Goal: Use online tool/utility: Use online tool/utility

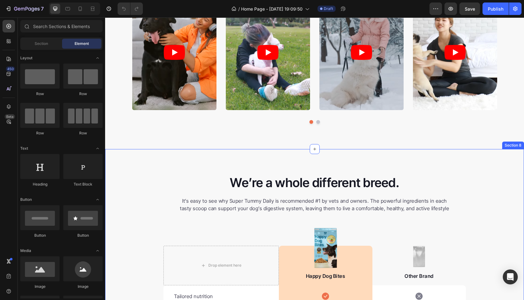
scroll to position [817, 0]
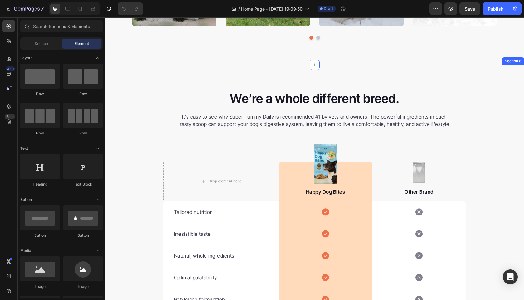
click at [492, 71] on div "We’re a whole different breed. Heading It’s easy to see why Super Tummy Daily i…" at bounding box center [314, 233] width 419 height 336
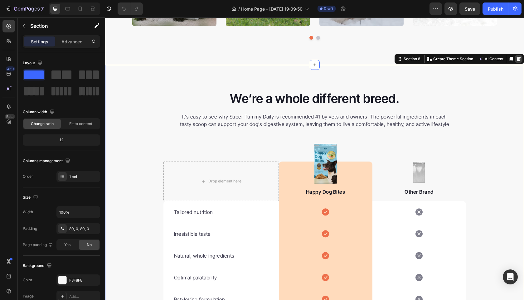
click at [516, 60] on icon at bounding box center [518, 59] width 4 height 4
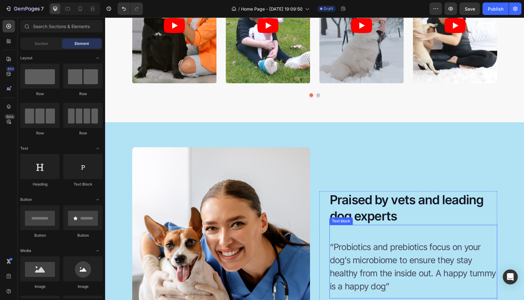
scroll to position [760, 0]
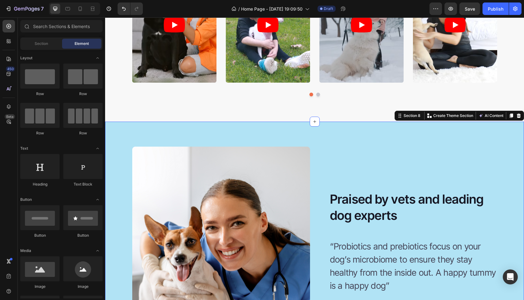
click at [466, 133] on div "Image Image Praised by vets and leading dog experts Heading “Probiotics and [ME…" at bounding box center [314, 264] width 419 height 284
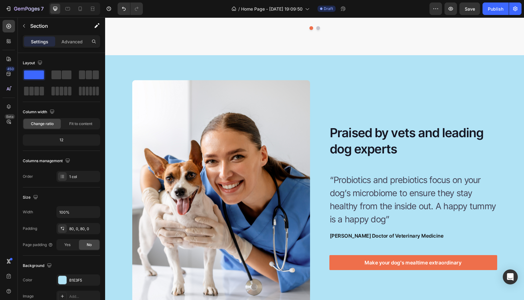
scroll to position [825, 0]
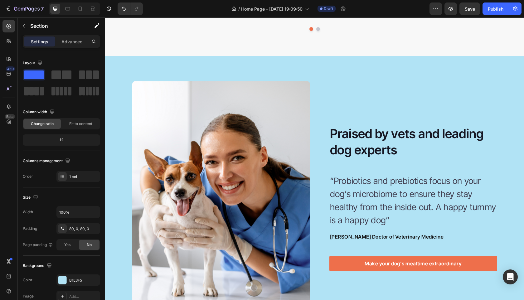
click at [506, 75] on div "Image Image Praised by vets and leading dog experts Heading “Probiotics and [ME…" at bounding box center [314, 198] width 419 height 284
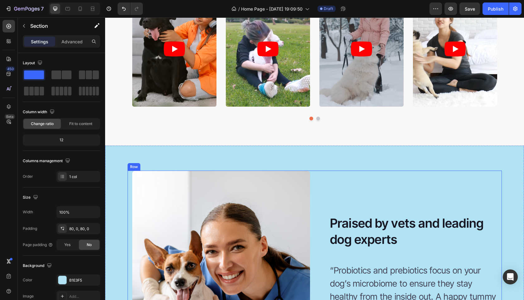
scroll to position [742, 0]
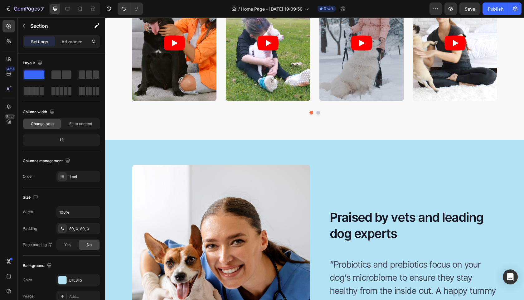
click at [509, 160] on div "Image Image Praised by vets and leading dog experts Heading “Probiotics and [ME…" at bounding box center [314, 282] width 419 height 284
click at [496, 149] on div "Image Image Praised by vets and leading dog experts Heading “Probiotics and [ME…" at bounding box center [314, 282] width 419 height 284
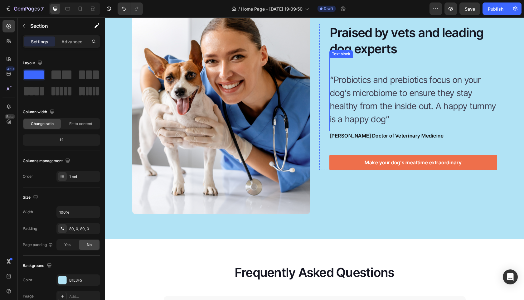
scroll to position [914, 0]
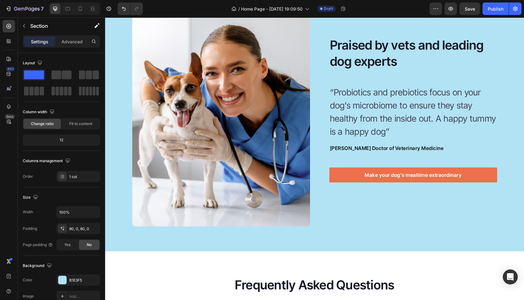
click at [503, 96] on div "Image Image Praised by vets and leading dog experts Heading “Probiotics and [ME…" at bounding box center [314, 110] width 419 height 234
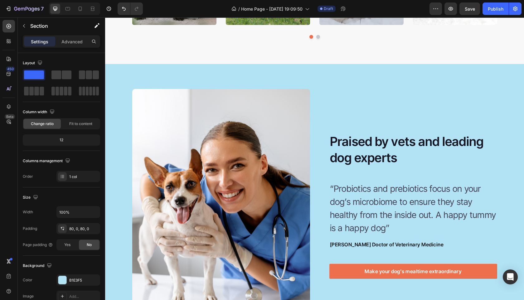
scroll to position [775, 0]
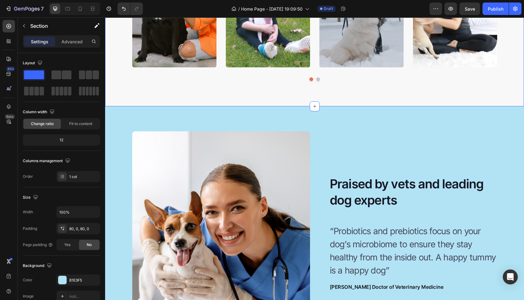
click at [496, 81] on div "What dog parents are saying Heading Video Video Video Video Video Carousel Row" at bounding box center [314, 3] width 419 height 166
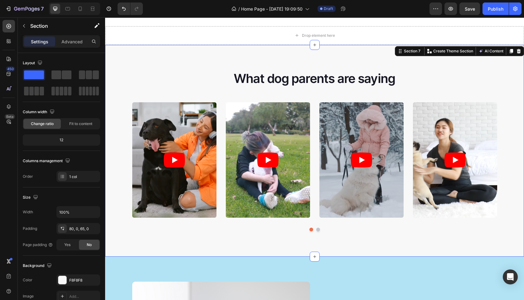
scroll to position [619, 0]
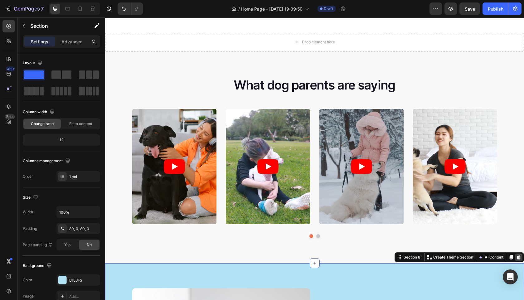
click at [516, 257] on icon at bounding box center [518, 257] width 4 height 4
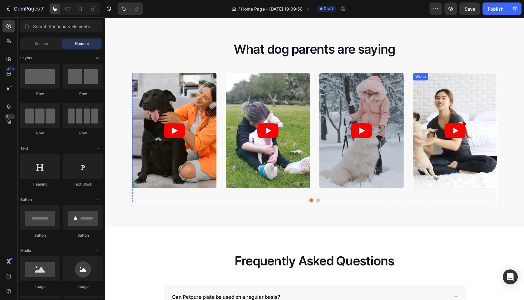
scroll to position [619, 0]
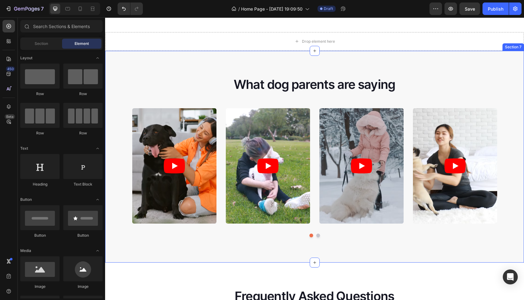
click at [454, 68] on div "What dog parents are saying Heading Video Video Video Video Video Carousel Row …" at bounding box center [314, 157] width 419 height 212
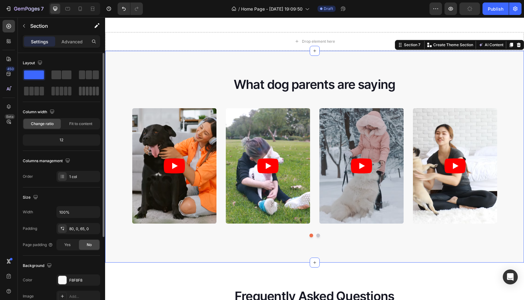
click at [96, 94] on span at bounding box center [97, 91] width 3 height 9
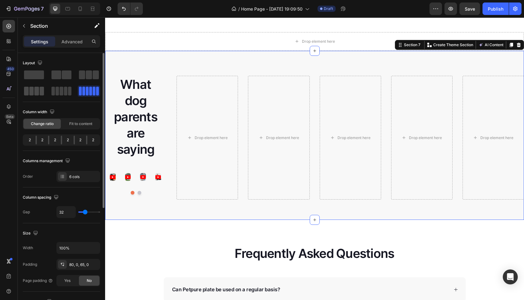
click at [33, 93] on span at bounding box center [31, 91] width 5 height 9
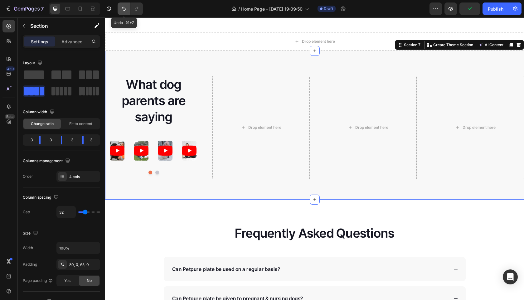
click at [125, 10] on icon "Undo/Redo" at bounding box center [124, 9] width 6 height 6
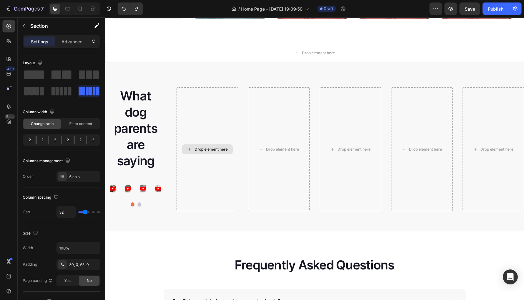
scroll to position [603, 0]
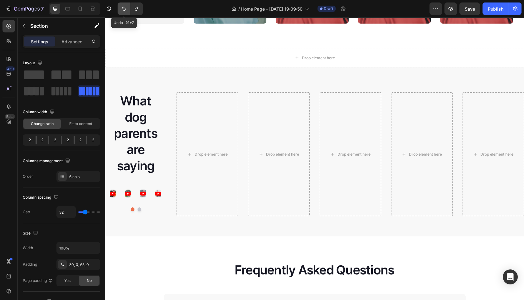
click at [121, 12] on icon "Undo/Redo" at bounding box center [124, 9] width 6 height 6
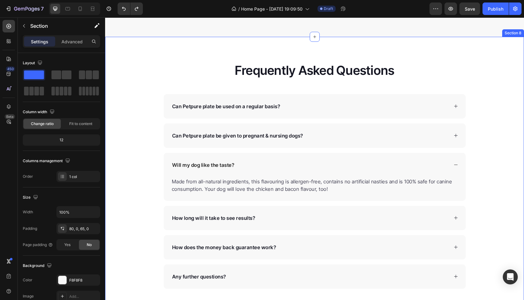
scroll to position [821, 0]
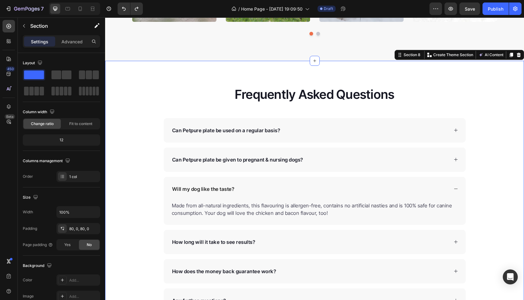
click at [490, 99] on div "Frequently Asked Questions Heading Can Petpure plate be used on a regular basis…" at bounding box center [314, 199] width 419 height 227
click at [516, 54] on icon at bounding box center [518, 54] width 5 height 5
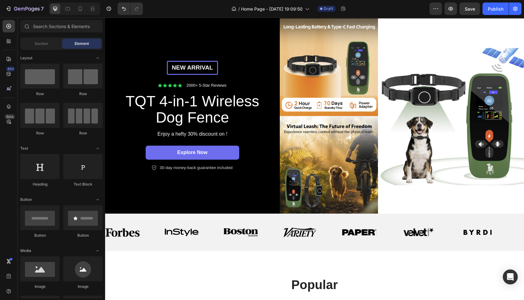
scroll to position [0, 0]
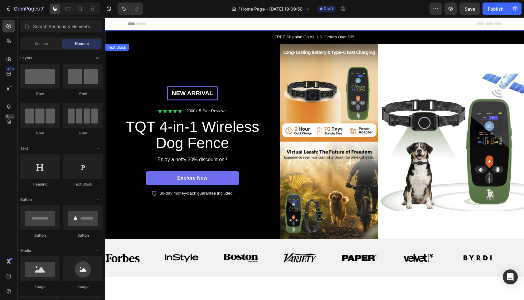
click at [339, 36] on p "FREE Shipping On All U.S. Orders Over $35" at bounding box center [314, 37] width 417 height 6
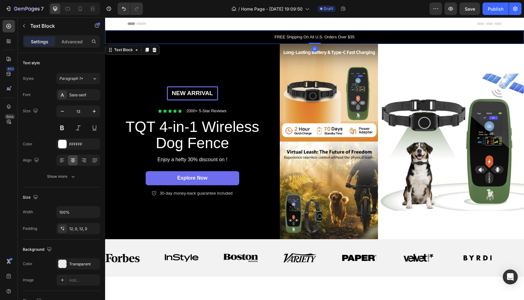
click at [346, 35] on p "FREE Shipping On All U.S. Orders Over $35" at bounding box center [314, 37] width 417 height 6
click at [326, 38] on p "FREE Shipping On All U.S. Orders Over $35" at bounding box center [314, 37] width 417 height 6
click at [357, 37] on p "FREE Shipping On All U.S. Orders Over $35" at bounding box center [314, 37] width 417 height 6
click at [401, 37] on p "FREE Shipping On All U.S. Orders Over $35" at bounding box center [314, 37] width 417 height 6
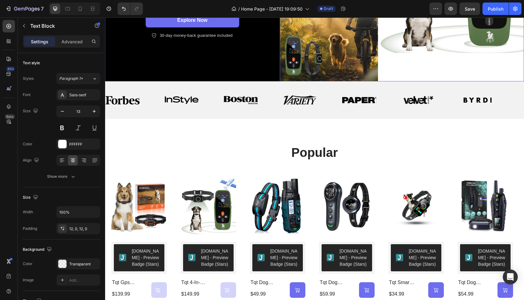
scroll to position [164, 0]
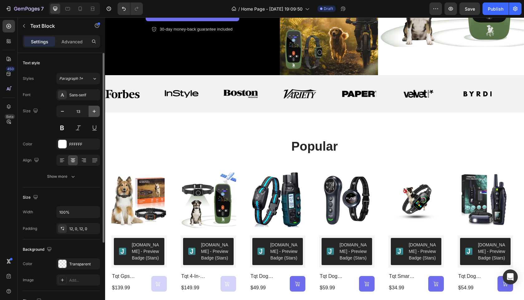
click at [94, 112] on icon "button" at bounding box center [94, 111] width 6 height 6
type input "14"
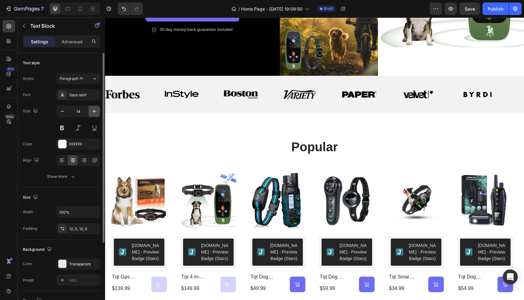
scroll to position [164, 0]
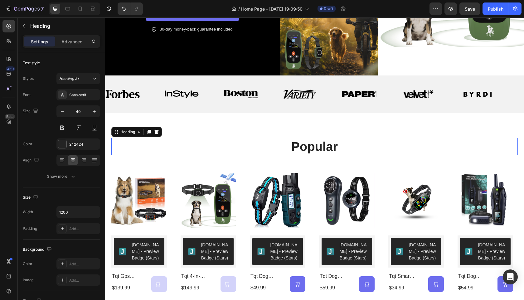
click at [322, 145] on strong "popular" at bounding box center [314, 147] width 46 height 14
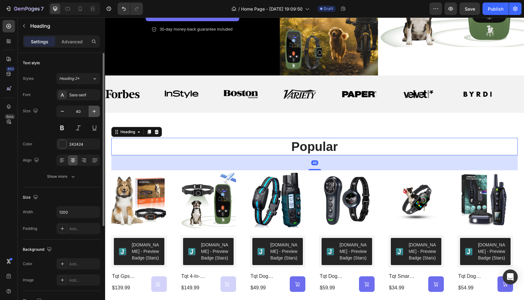
click at [94, 111] on icon "button" at bounding box center [94, 111] width 3 height 3
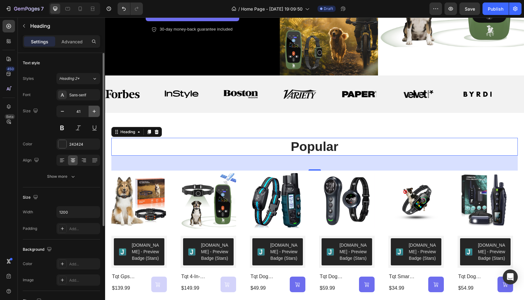
click at [94, 111] on icon "button" at bounding box center [94, 111] width 3 height 3
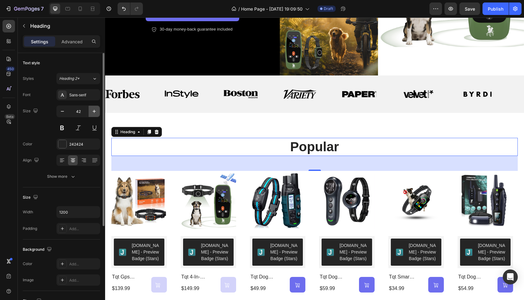
click at [94, 111] on icon "button" at bounding box center [94, 111] width 3 height 3
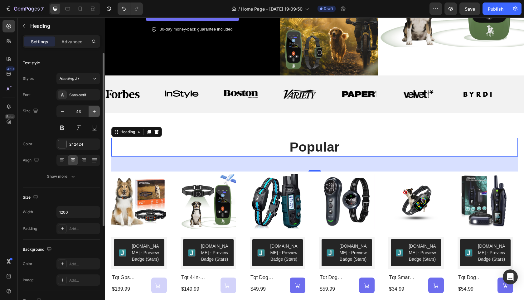
click at [94, 111] on icon "button" at bounding box center [94, 111] width 3 height 3
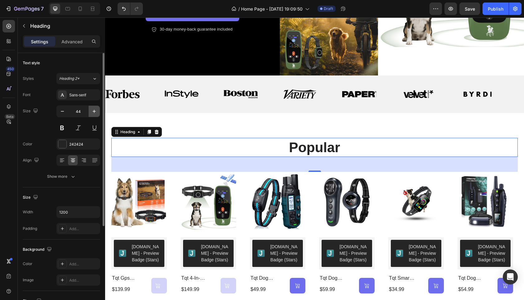
click at [94, 111] on icon "button" at bounding box center [94, 111] width 3 height 3
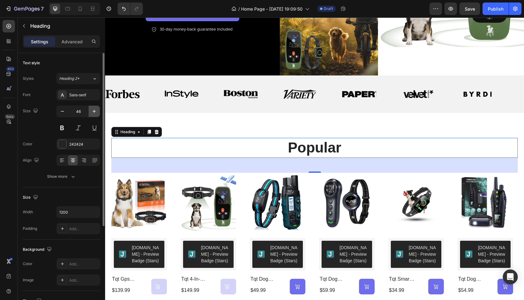
click at [94, 111] on icon "button" at bounding box center [94, 111] width 3 height 3
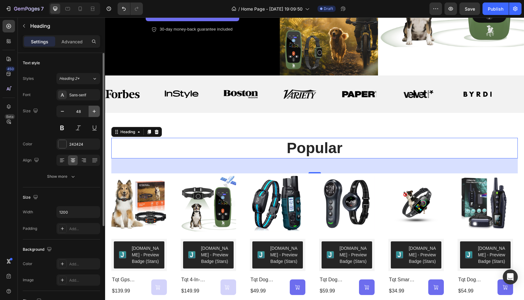
click at [94, 111] on icon "button" at bounding box center [94, 111] width 3 height 3
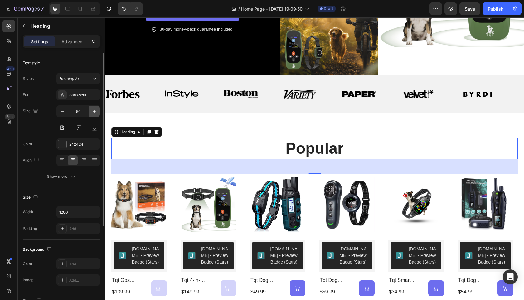
click at [93, 108] on button "button" at bounding box center [93, 111] width 11 height 11
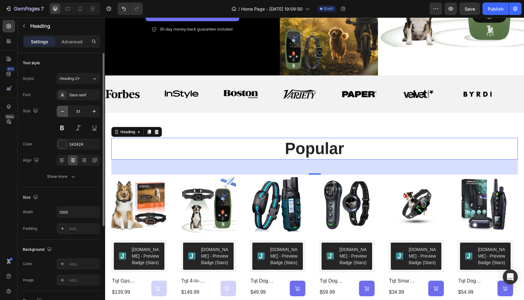
click at [61, 113] on icon "button" at bounding box center [62, 111] width 6 height 6
type input "50"
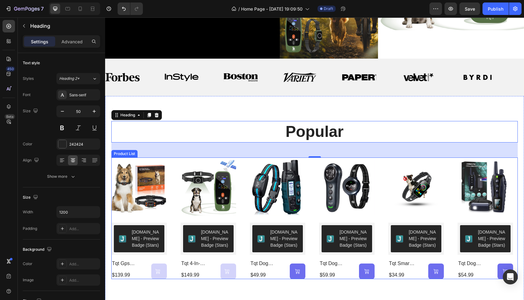
scroll to position [217, 0]
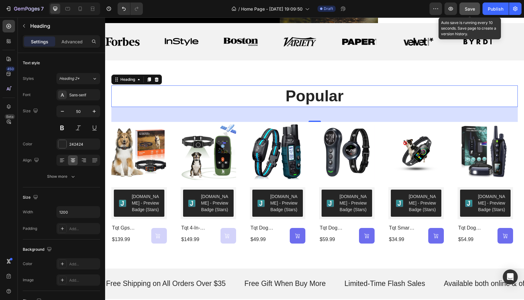
click at [466, 12] on div "Save" at bounding box center [469, 9] width 10 height 7
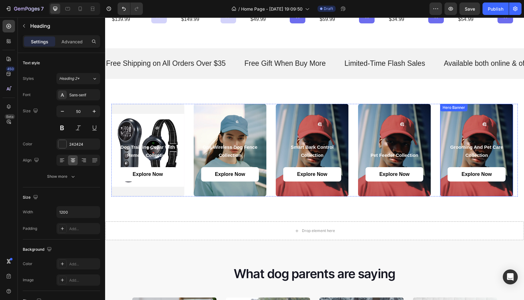
scroll to position [376, 0]
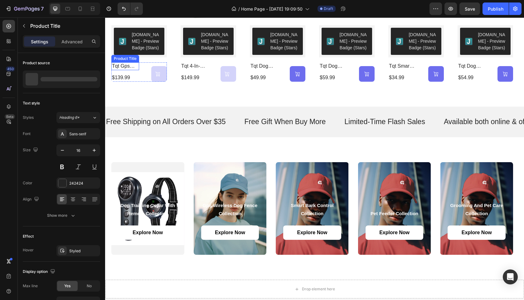
click at [123, 66] on h2 "tqt gps wireless dog fence, 3 warning modes, radius 25-999 yards, ipx7 waterpro…" at bounding box center [125, 66] width 28 height 8
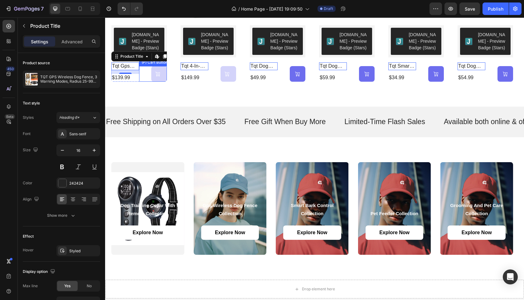
click at [141, 75] on div "Out Of Stock (P) Cart Button" at bounding box center [153, 74] width 28 height 16
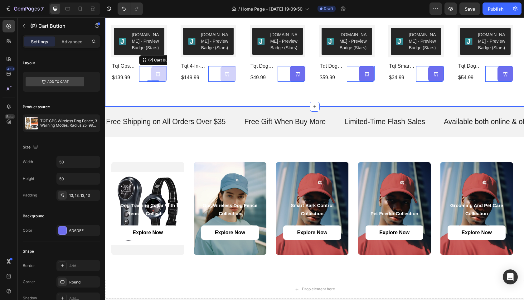
click at [237, 98] on div "popular Heading Product Images [DOMAIN_NAME] - Preview Badge (Stars) [DOMAIN_NA…" at bounding box center [314, 3] width 419 height 208
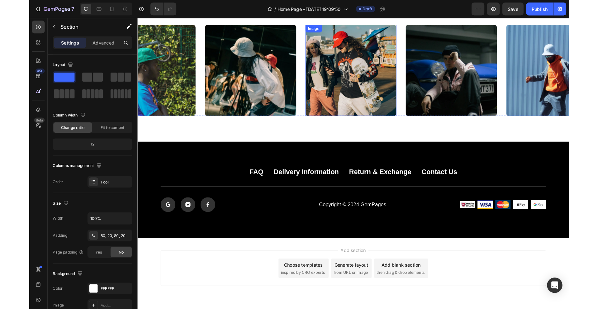
scroll to position [2010, 0]
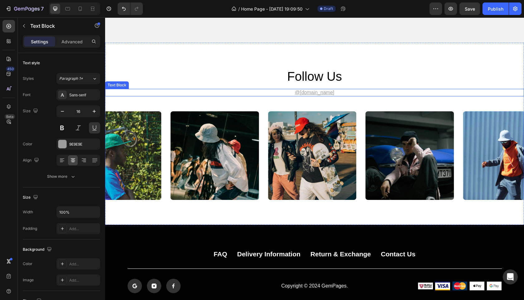
click at [325, 93] on u "@[DOMAIN_NAME]" at bounding box center [314, 92] width 40 height 5
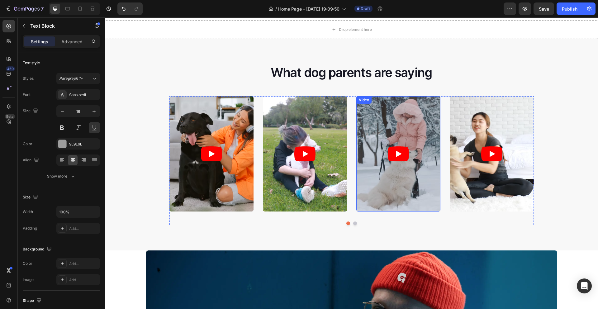
scroll to position [612, 0]
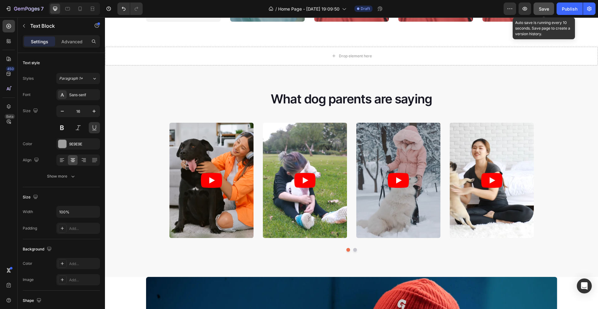
click at [523, 11] on span "Save" at bounding box center [544, 8] width 10 height 5
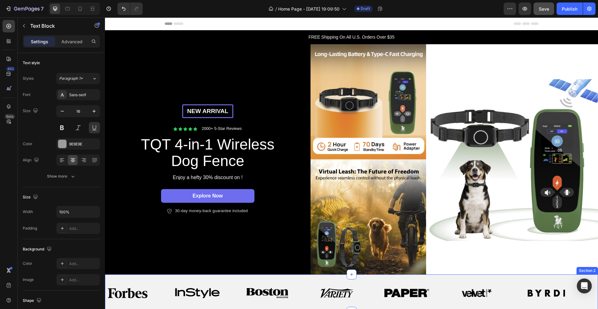
scroll to position [199, 0]
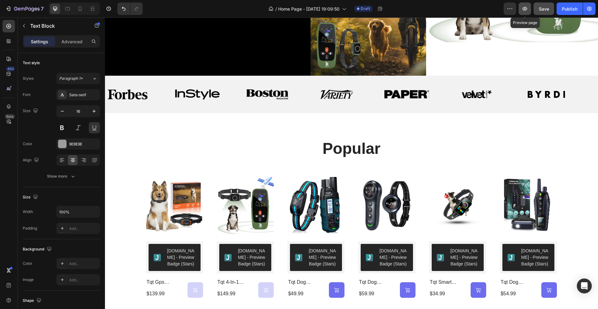
click at [523, 7] on icon "button" at bounding box center [525, 9] width 6 height 6
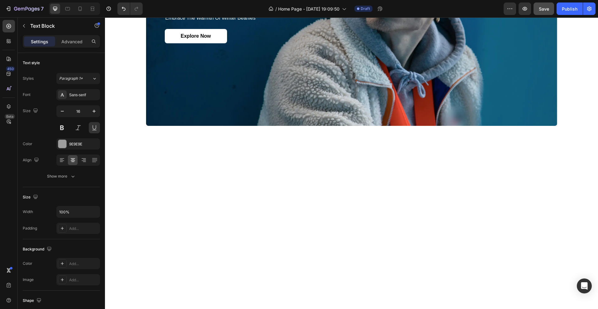
scroll to position [495, 0]
